Goal: Task Accomplishment & Management: Use online tool/utility

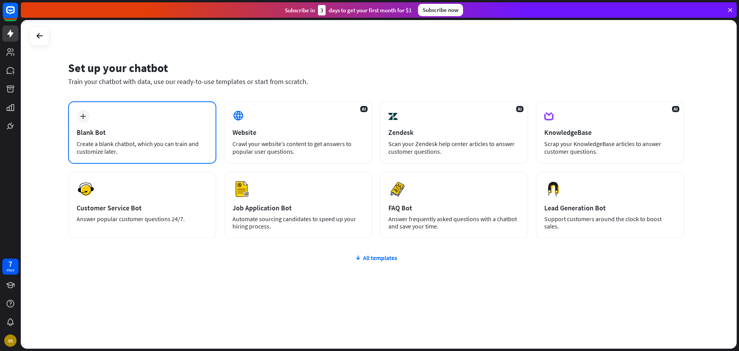
click at [127, 123] on div "plus Blank Bot Create a blank chatbot, which you can train and customize later." at bounding box center [142, 132] width 148 height 62
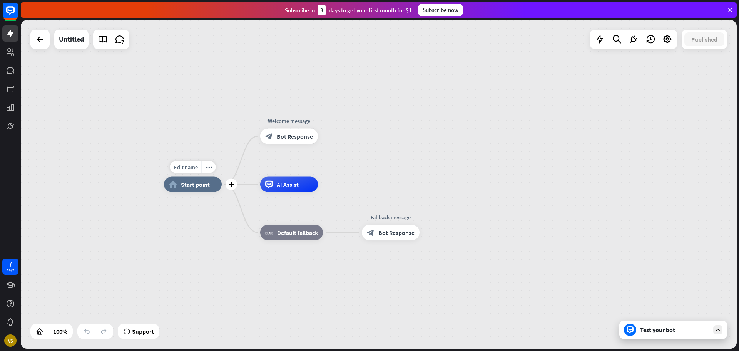
click at [187, 189] on div "home_2 Start point" at bounding box center [193, 184] width 58 height 15
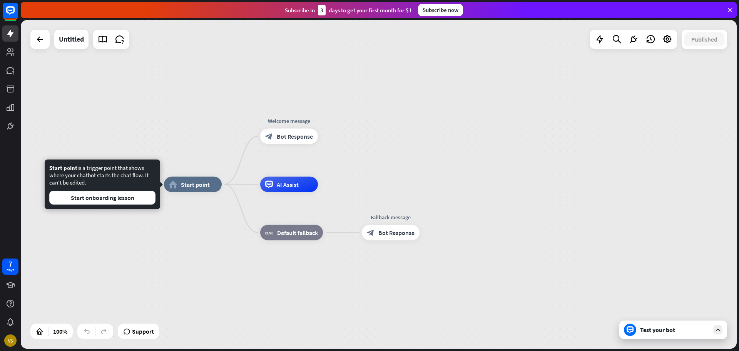
click at [167, 291] on div "home_2 Start point Welcome message block_bot_response Bot Response AI Assist bl…" at bounding box center [522, 348] width 716 height 328
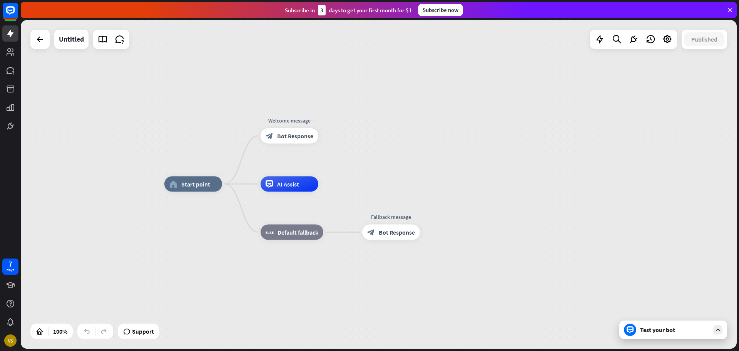
click at [677, 331] on div "Test your bot" at bounding box center [674, 330] width 69 height 8
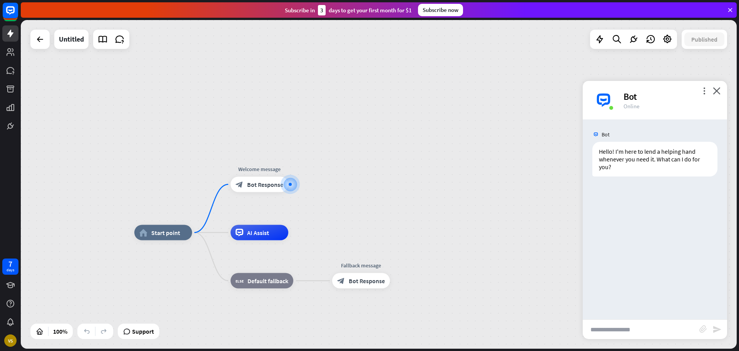
click at [604, 330] on input "text" at bounding box center [641, 328] width 117 height 19
type input "**********"
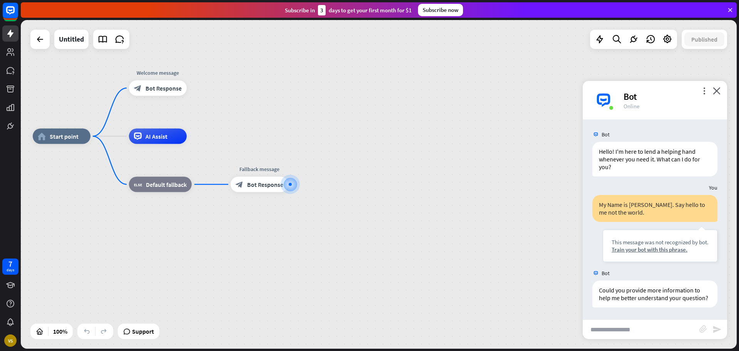
scroll to position [7, 0]
click at [8, 73] on icon at bounding box center [11, 70] width 8 height 7
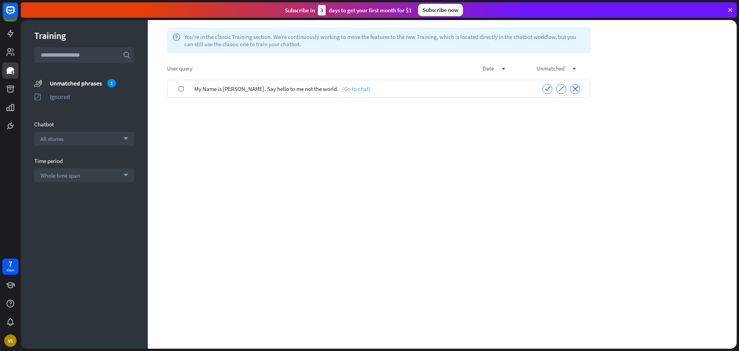
click at [338, 91] on link "(Go to chat)" at bounding box center [354, 89] width 32 height 18
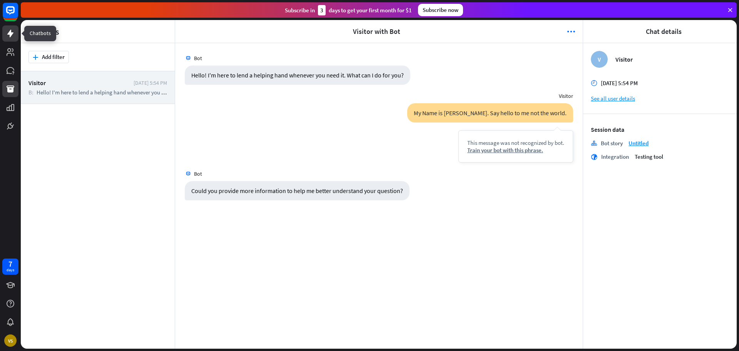
click at [7, 34] on icon at bounding box center [10, 33] width 9 height 9
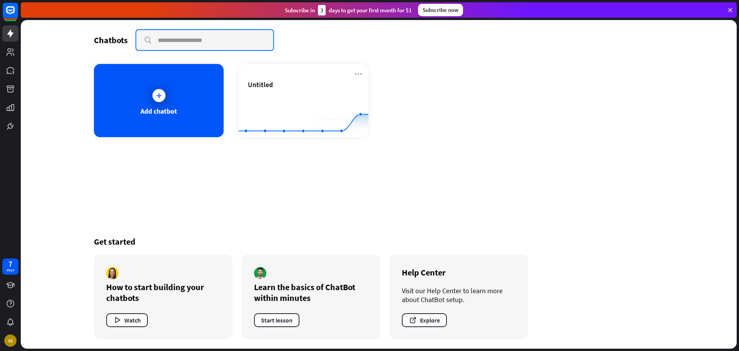
click at [188, 39] on input "text" at bounding box center [204, 40] width 137 height 20
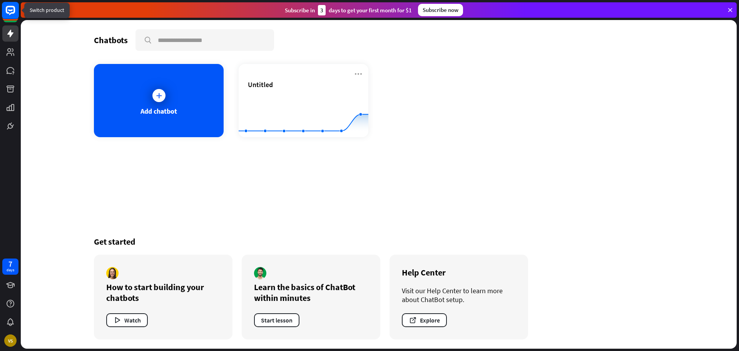
click at [12, 12] on rect at bounding box center [10, 10] width 17 height 17
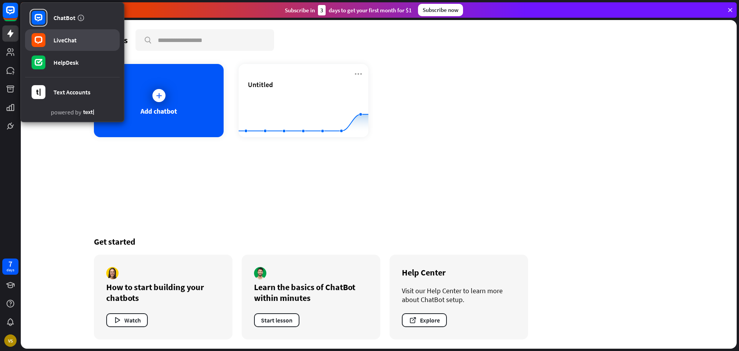
click at [72, 41] on div "LiveChat" at bounding box center [64, 40] width 23 height 8
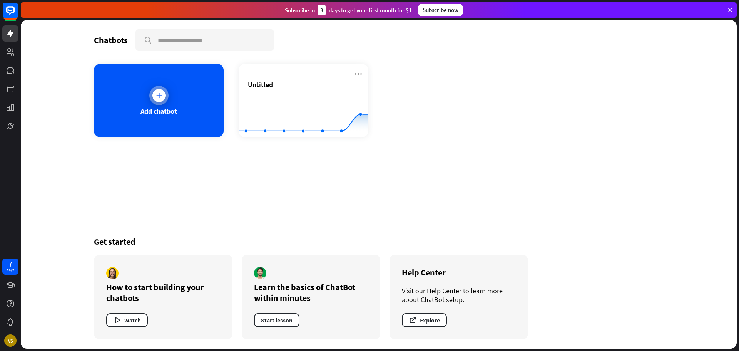
click at [148, 95] on div "Add chatbot" at bounding box center [159, 100] width 130 height 73
